Goal: Information Seeking & Learning: Find specific fact

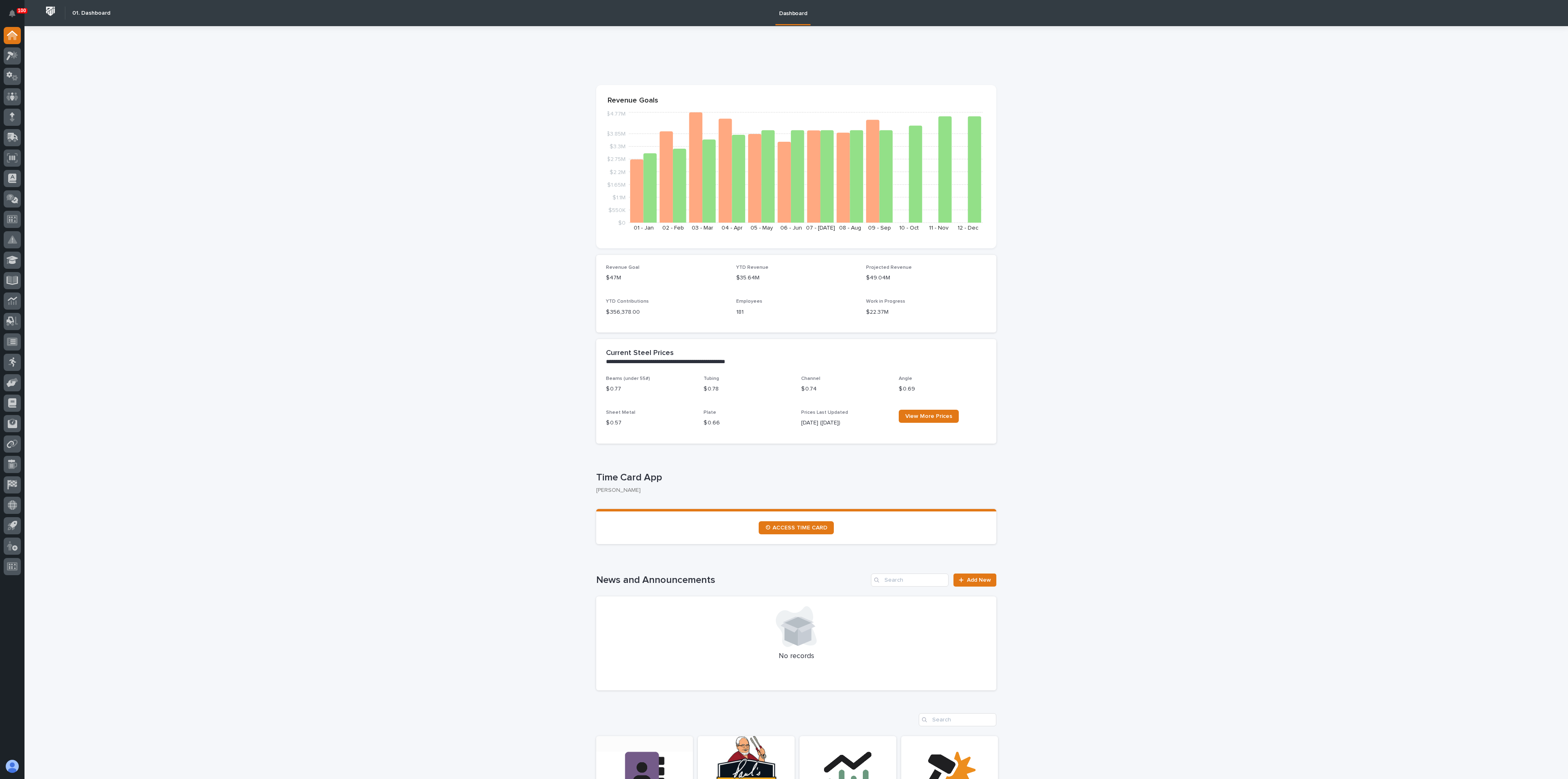
click at [645, 746] on link "Open Link" at bounding box center [645, 792] width 97 height 113
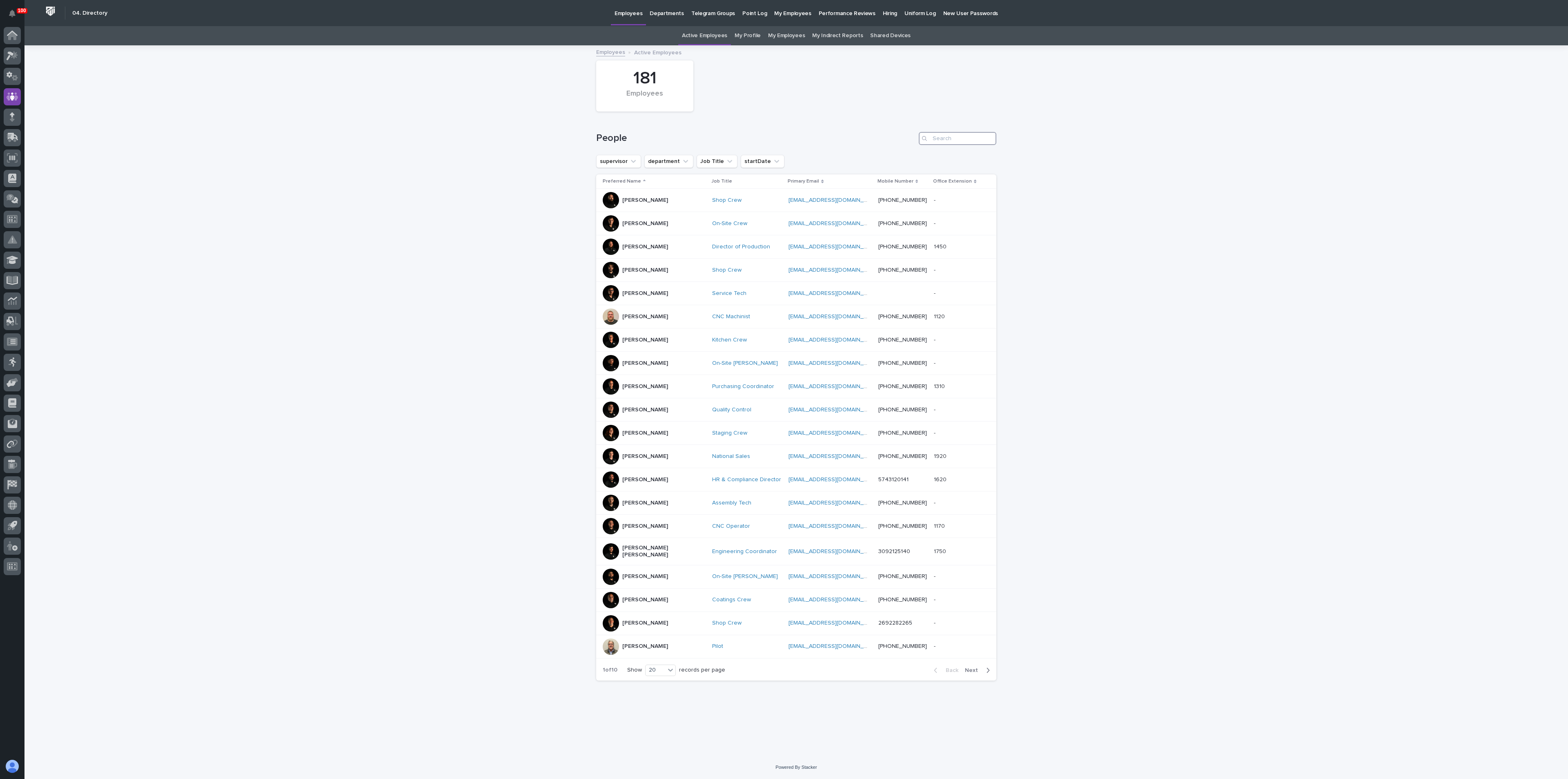
click at [948, 139] on input "Search" at bounding box center [957, 138] width 78 height 13
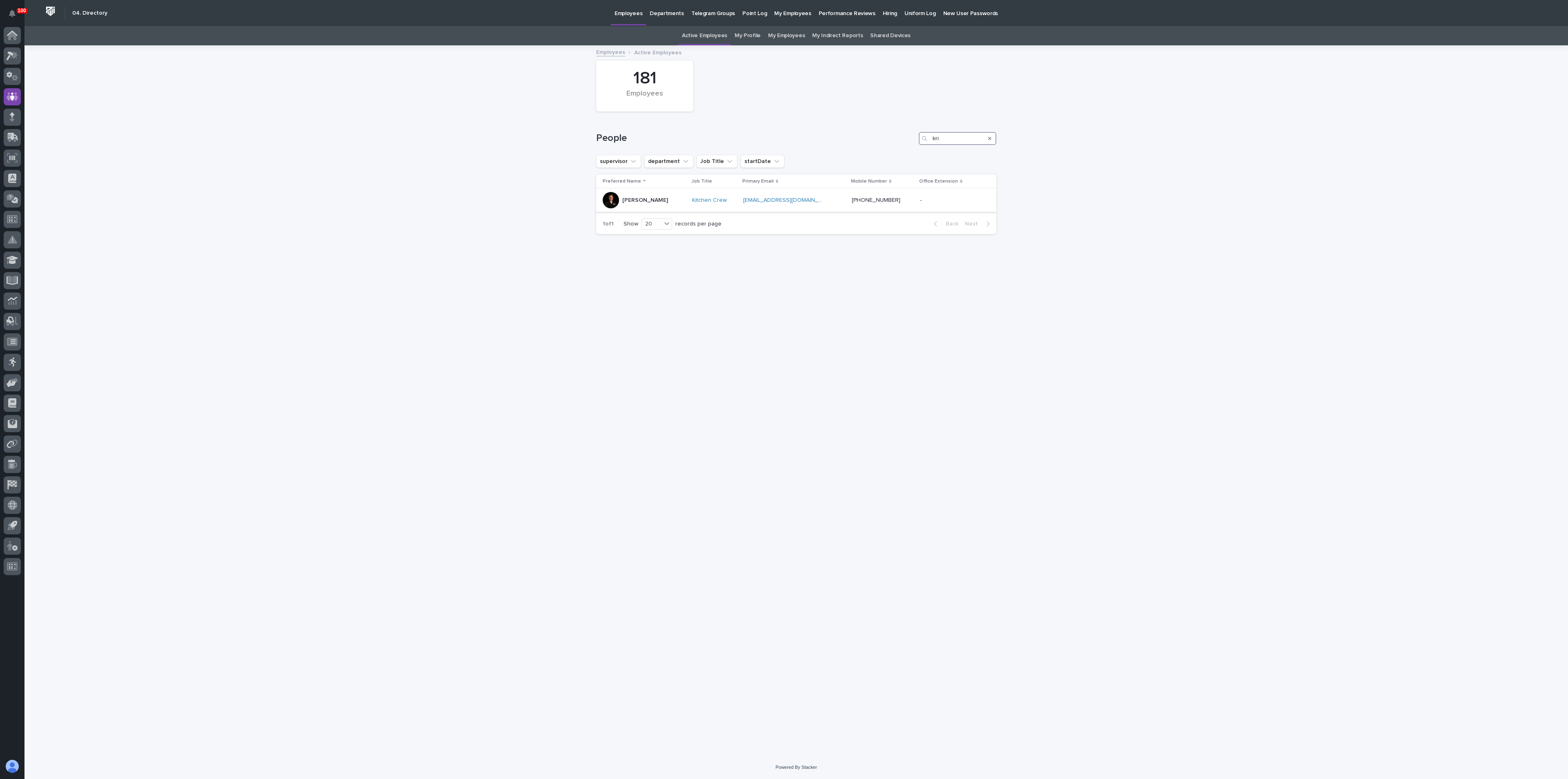
type input "kri"
click at [627, 198] on p "[PERSON_NAME]" at bounding box center [645, 200] width 46 height 7
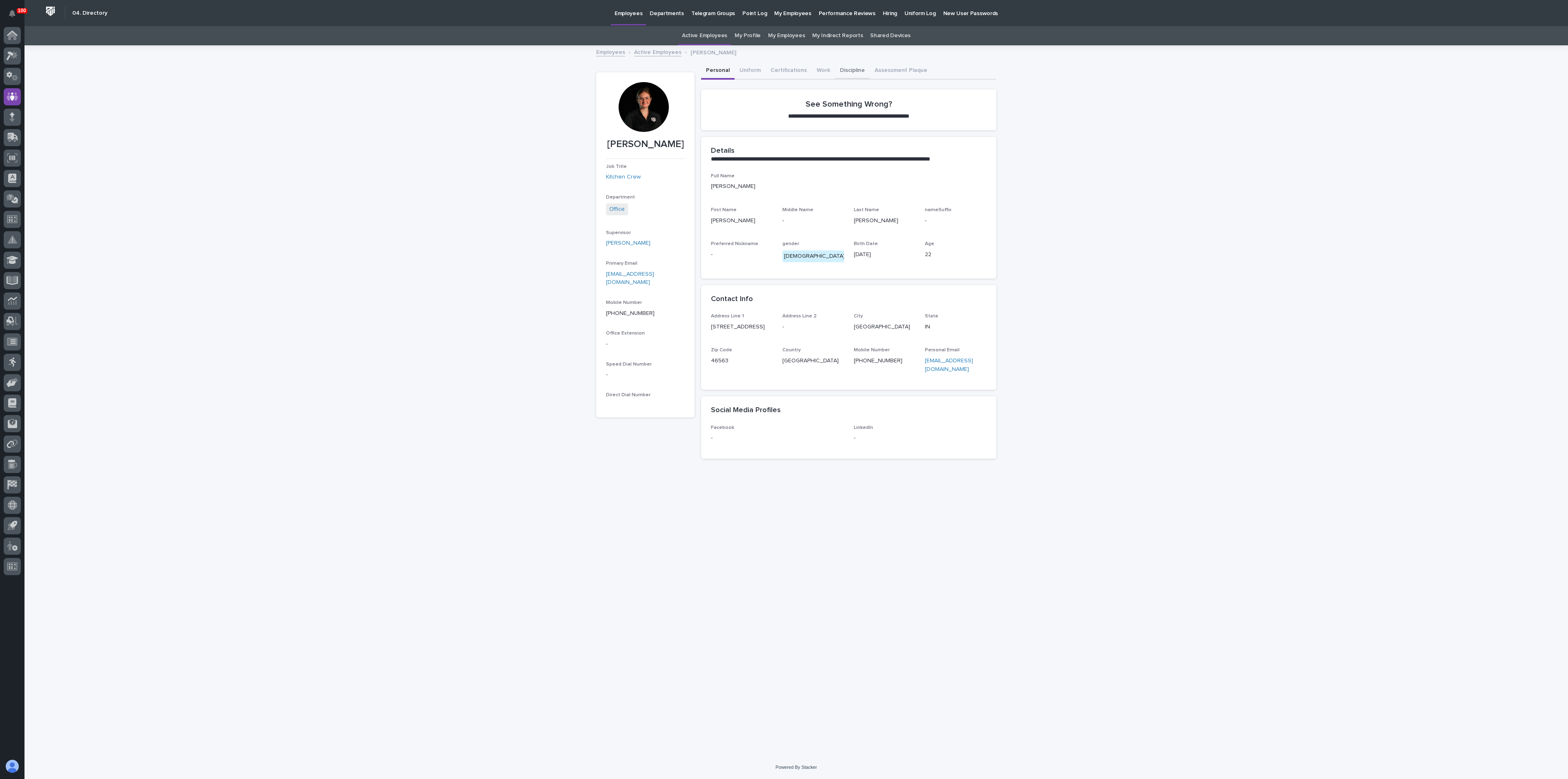
click at [837, 70] on button "Discipline" at bounding box center [852, 71] width 35 height 17
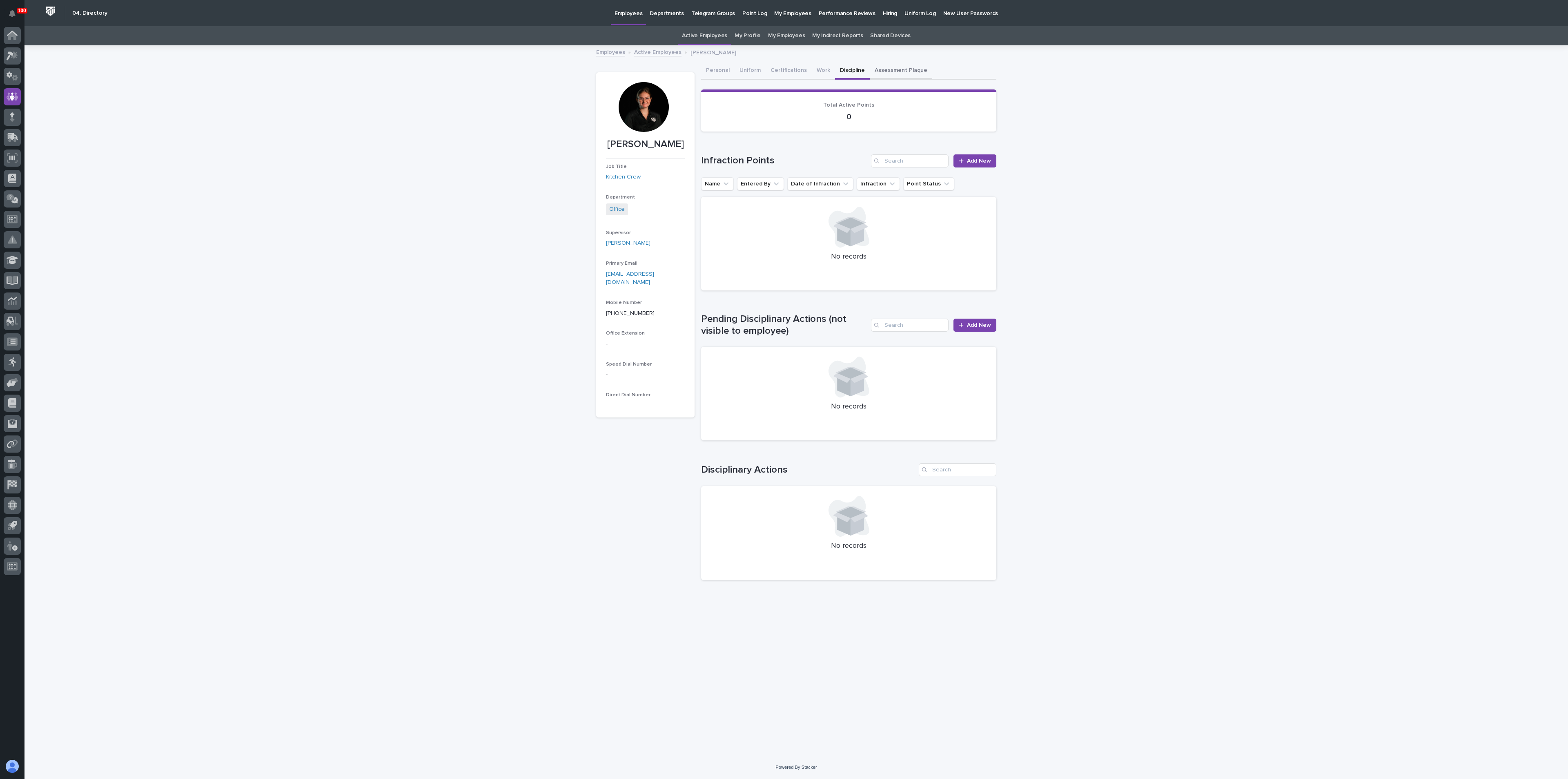
click at [885, 72] on button "Assessment Plaque" at bounding box center [901, 71] width 62 height 17
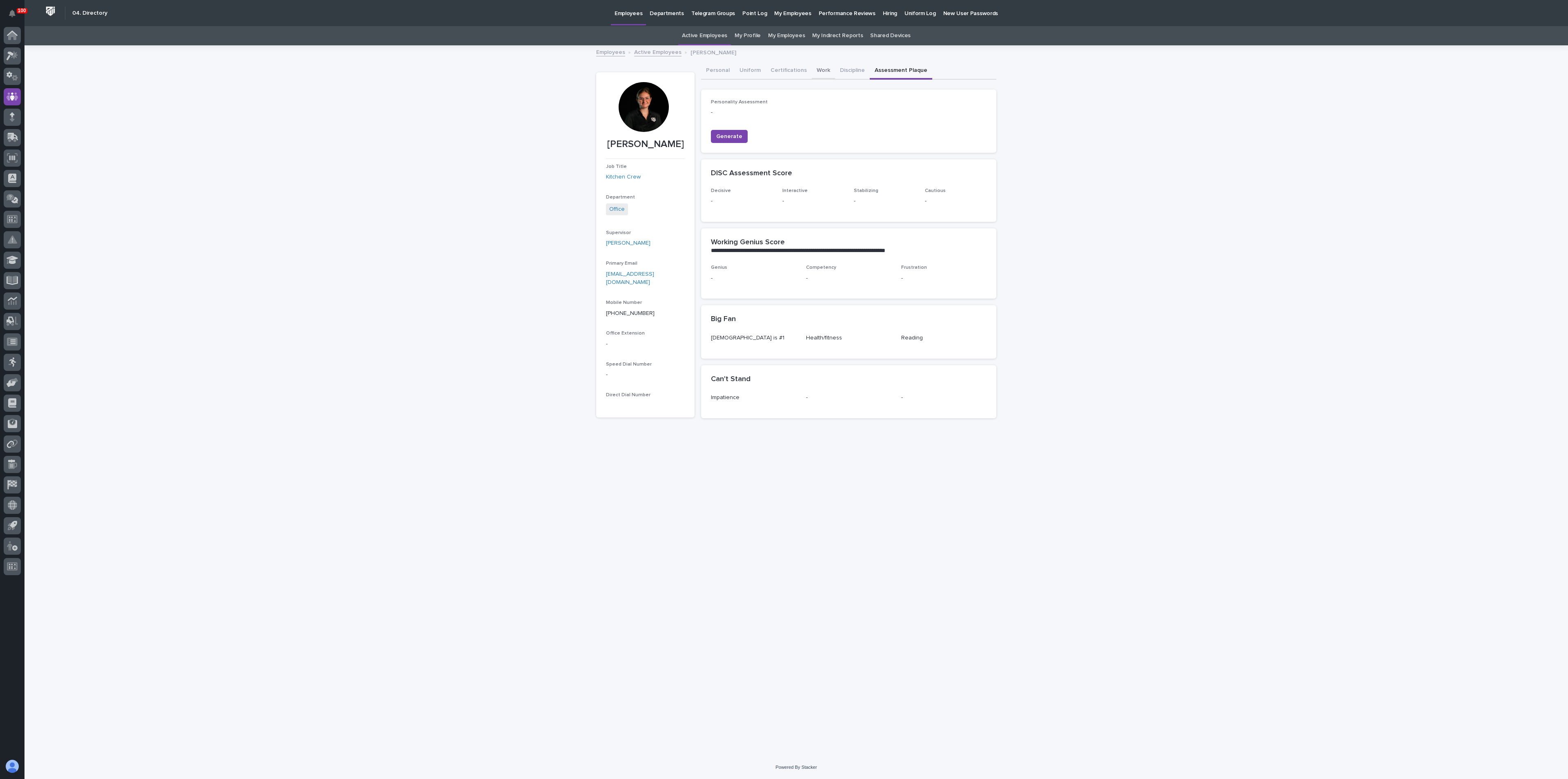
click at [818, 69] on button "Work" at bounding box center [823, 71] width 23 height 17
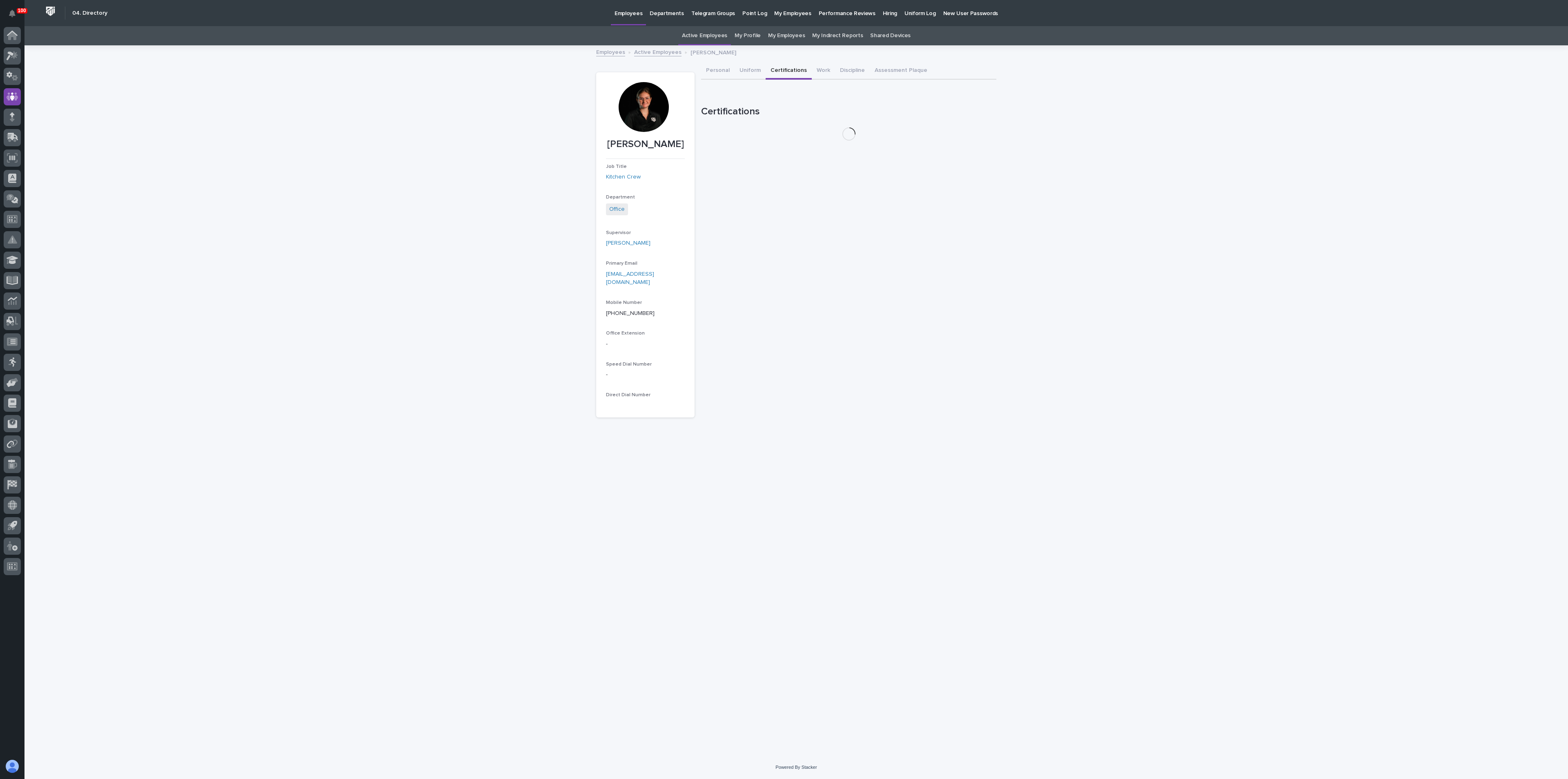
click at [787, 70] on button "Certifications" at bounding box center [789, 71] width 46 height 17
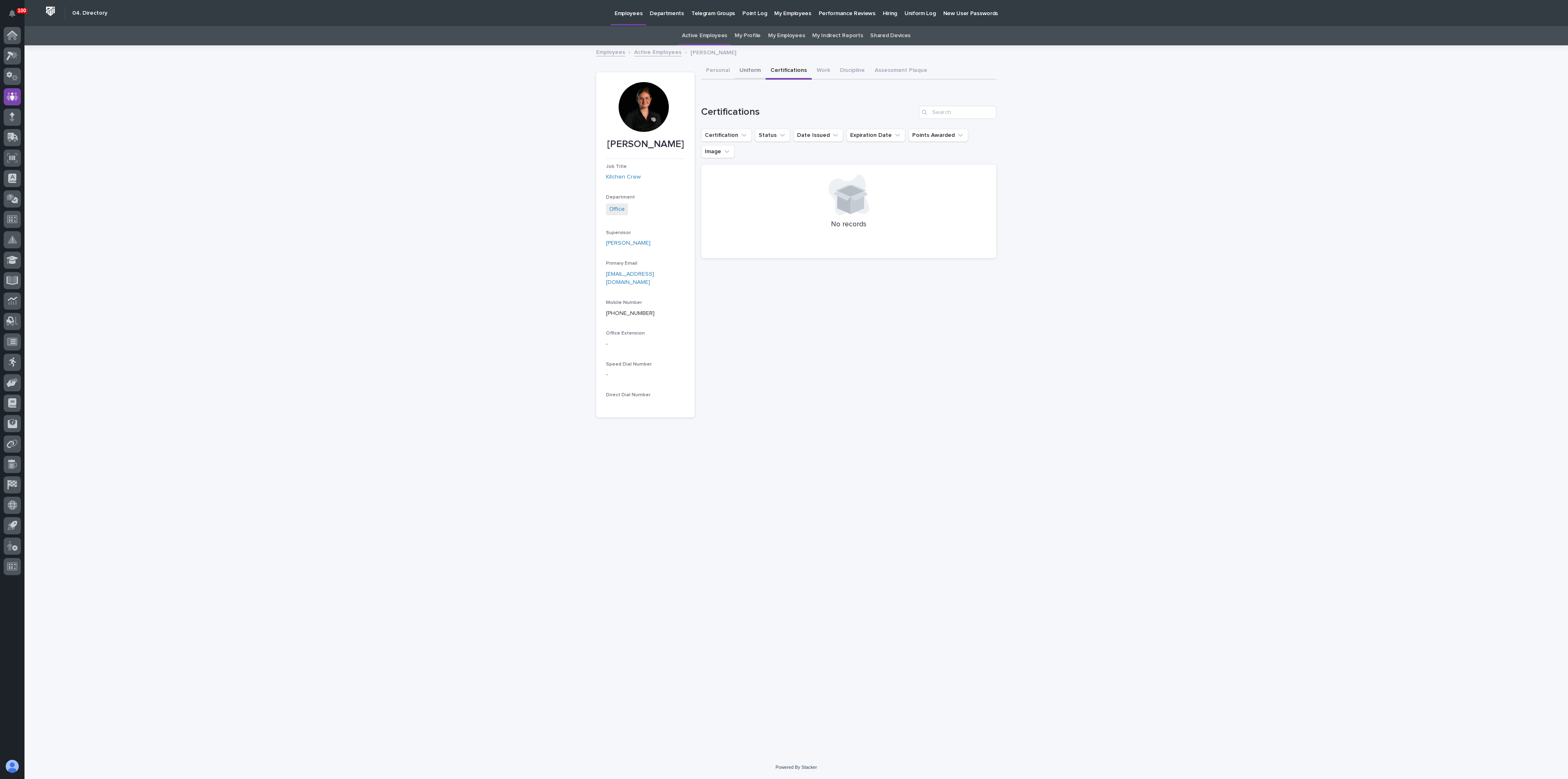
click at [746, 68] on button "Uniform" at bounding box center [750, 71] width 31 height 17
click at [725, 71] on button "Personal" at bounding box center [718, 71] width 34 height 17
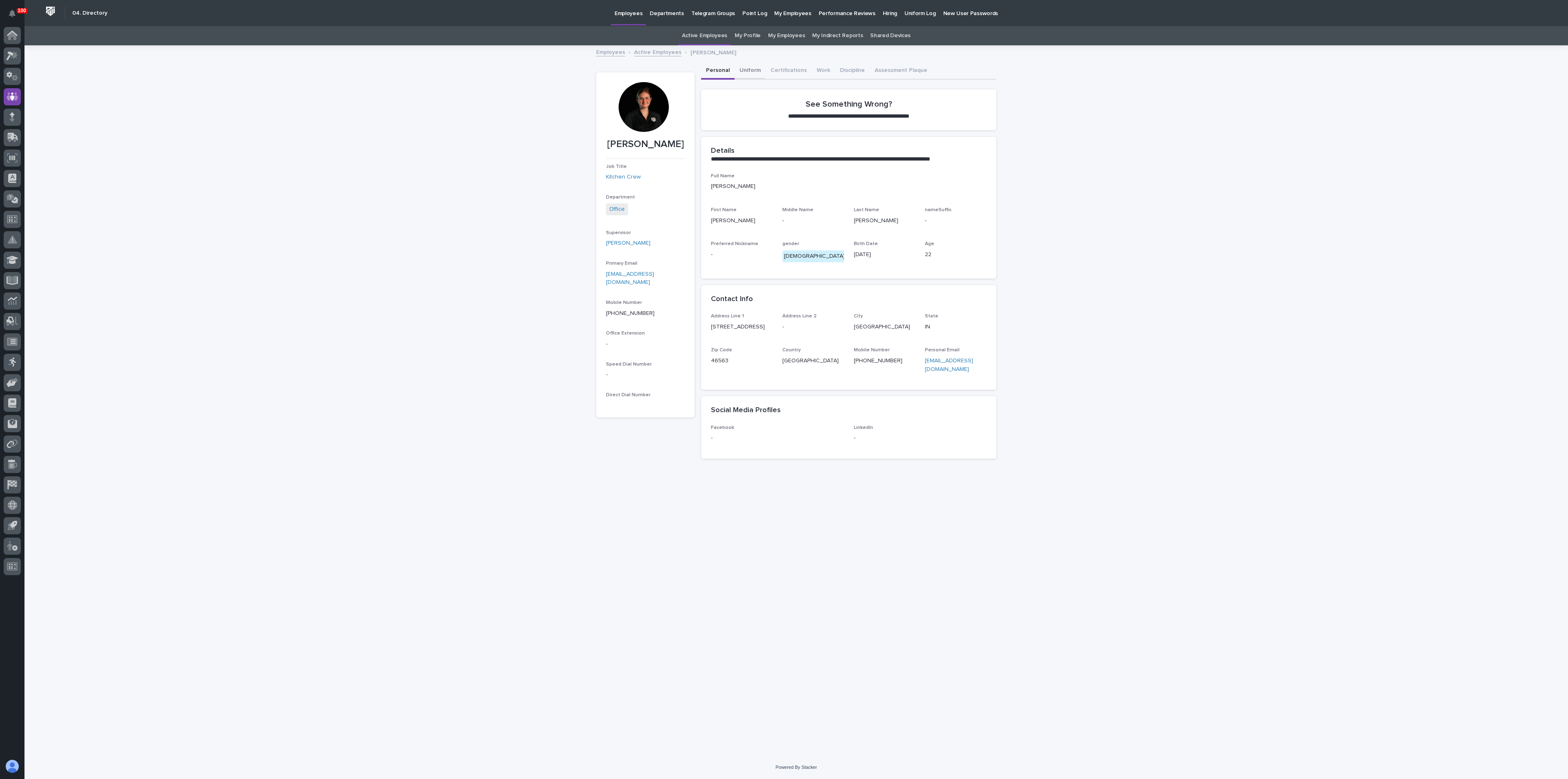
click at [751, 70] on button "Uniform" at bounding box center [750, 71] width 31 height 17
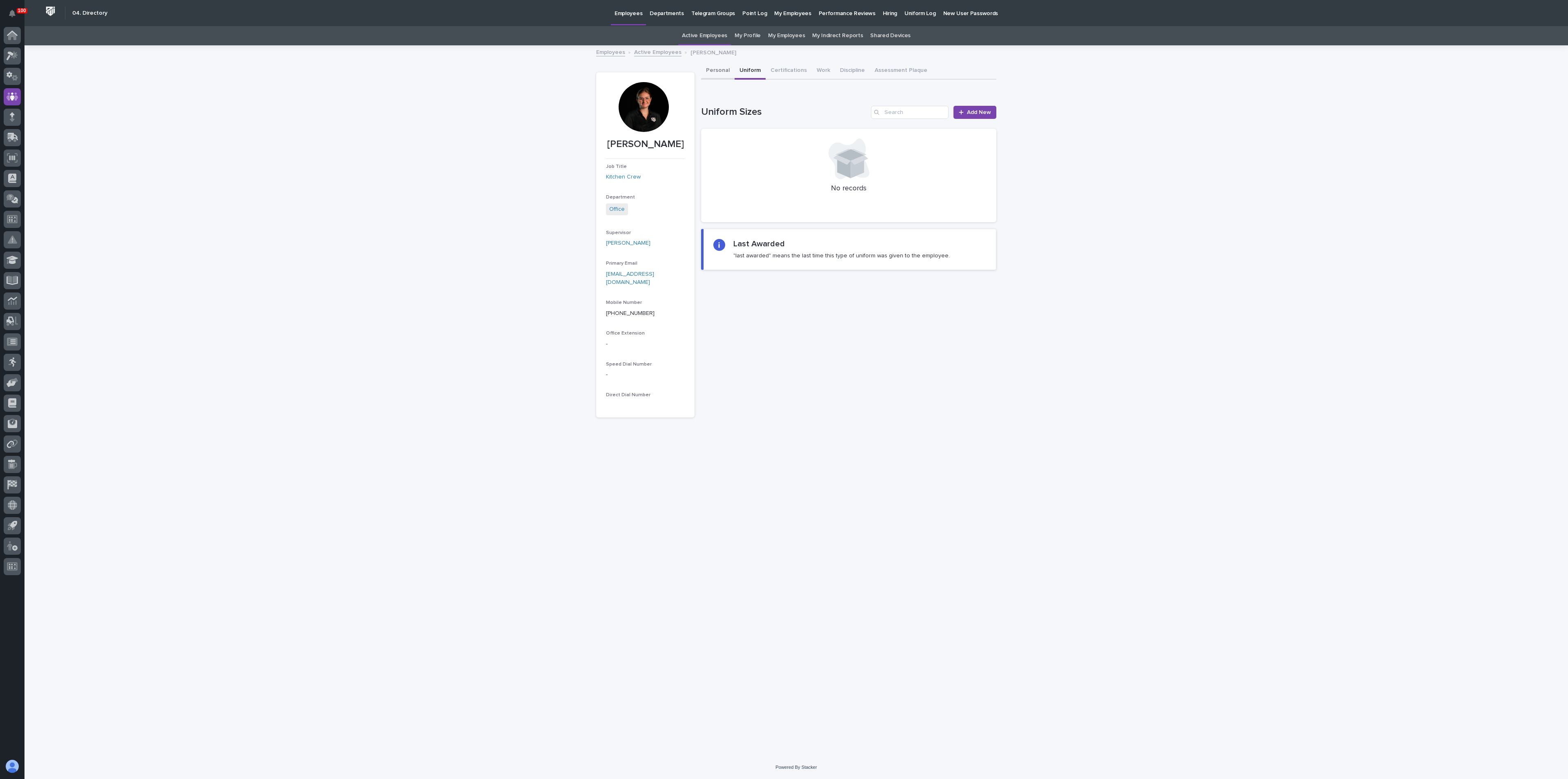
click at [712, 68] on button "Personal" at bounding box center [718, 71] width 34 height 17
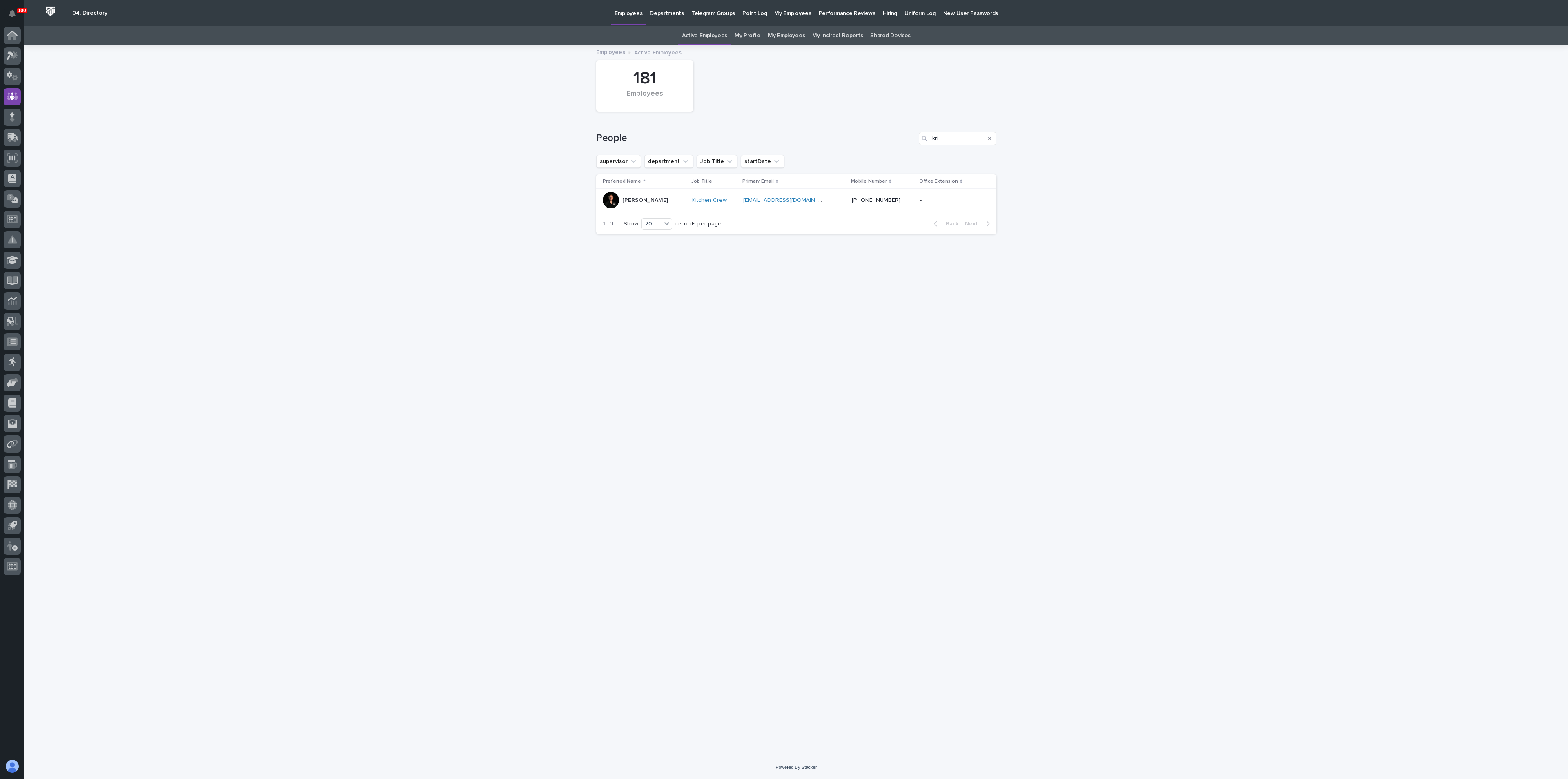
click at [647, 198] on p "[PERSON_NAME]" at bounding box center [645, 200] width 46 height 7
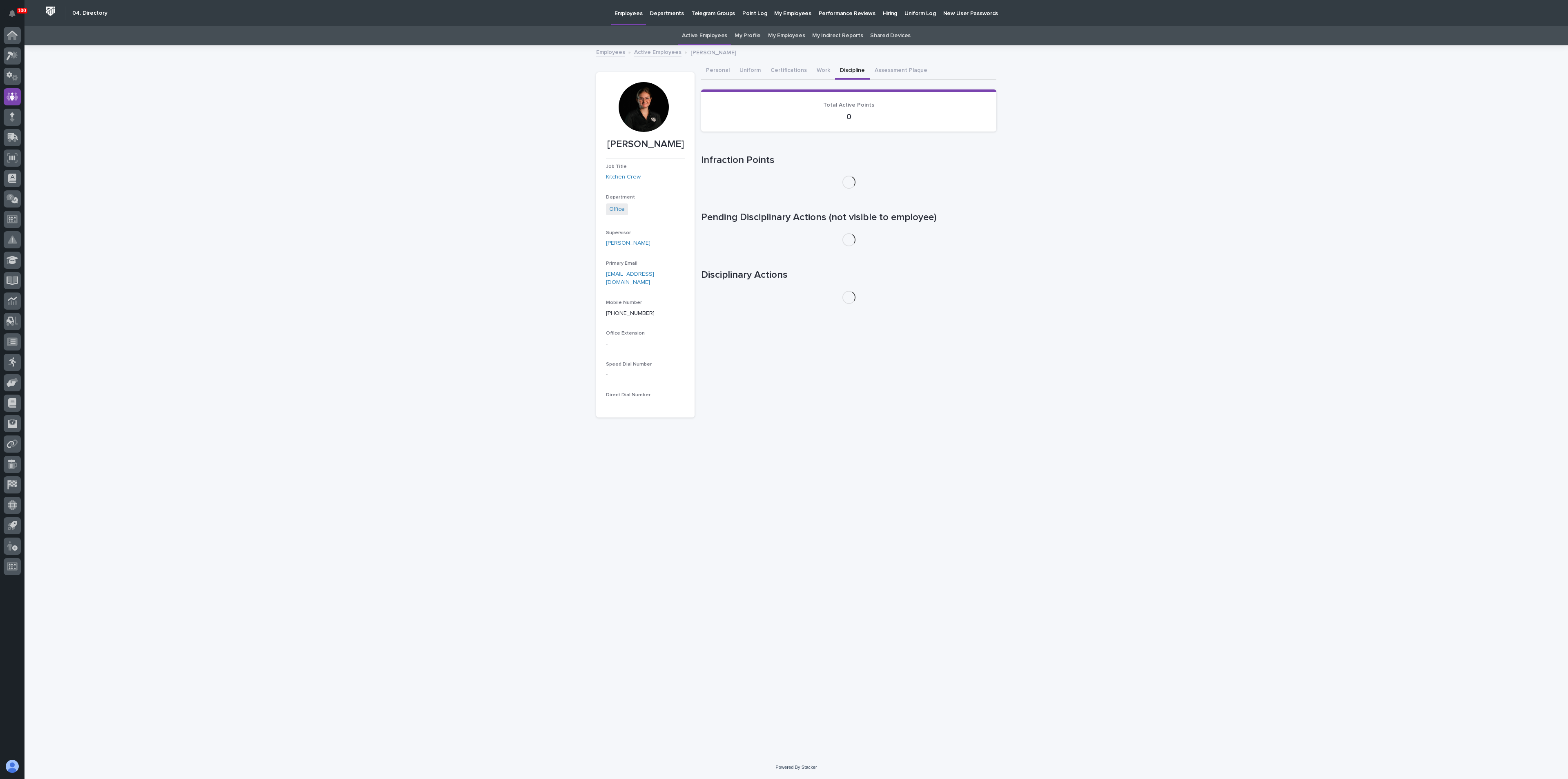
click at [844, 69] on button "Discipline" at bounding box center [852, 71] width 35 height 17
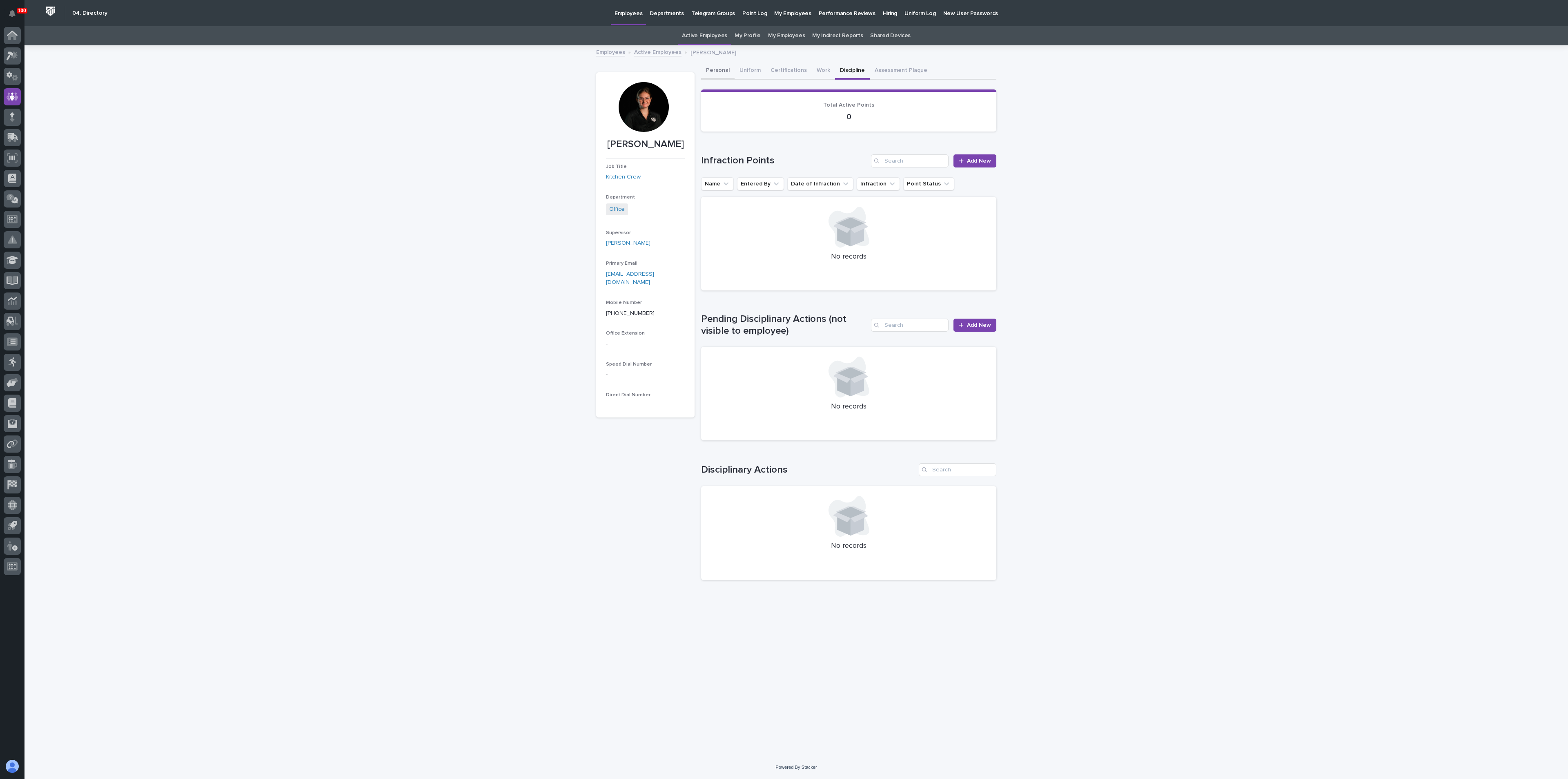
click at [715, 68] on button "Personal" at bounding box center [718, 71] width 34 height 17
